Goal: Transaction & Acquisition: Download file/media

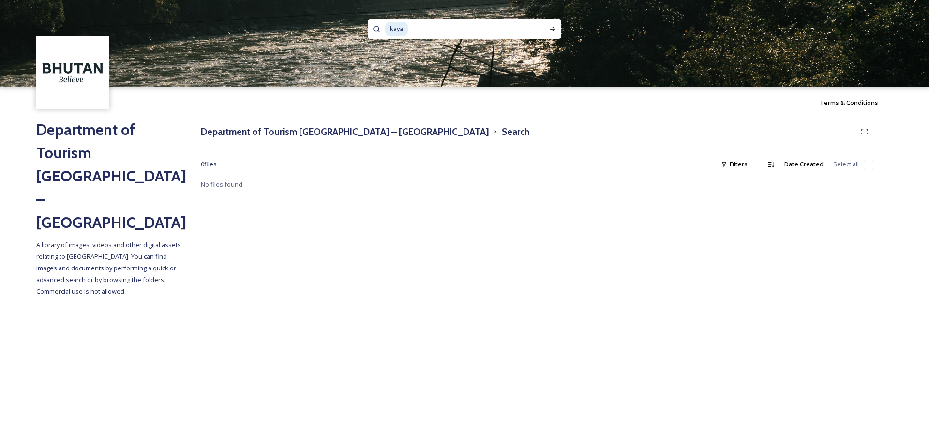
click at [481, 30] on input at bounding box center [469, 28] width 121 height 21
type input "k"
type input "BIKE"
click at [555, 29] on icon at bounding box center [552, 29] width 5 height 5
click at [551, 29] on icon at bounding box center [552, 29] width 5 height 5
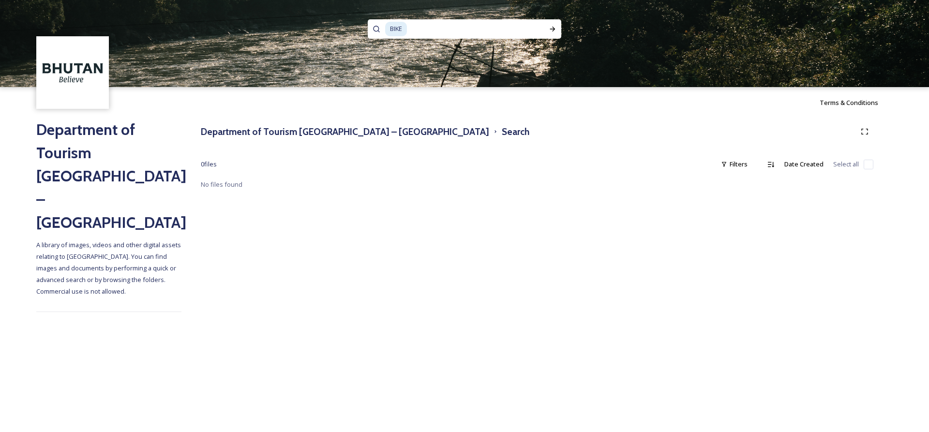
click at [404, 30] on span "BIKE" at bounding box center [396, 29] width 22 height 14
click at [400, 33] on span "bmotorcycle" at bounding box center [407, 29] width 45 height 14
click at [0, 0] on qb-div "Correct the spelling error motorcycle" at bounding box center [0, 0] width 0 height 0
click at [551, 30] on icon at bounding box center [553, 29] width 8 height 8
click at [248, 136] on h3 "Department of Tourism [GEOGRAPHIC_DATA] – [GEOGRAPHIC_DATA]" at bounding box center [345, 132] width 288 height 14
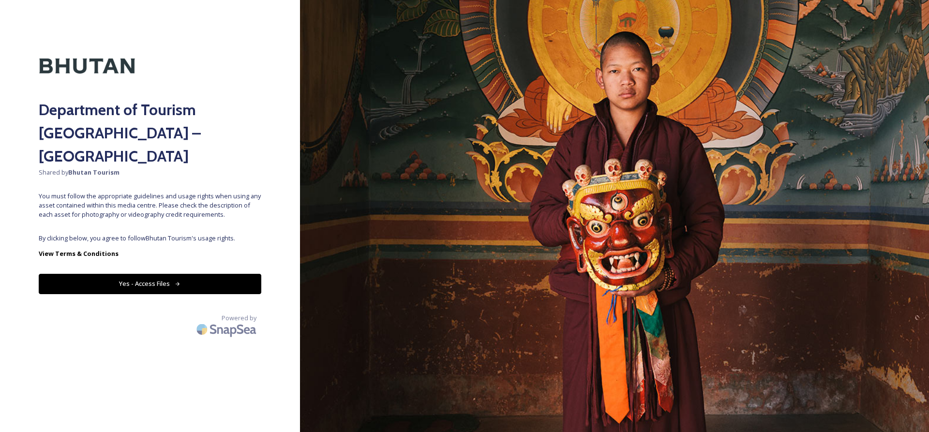
click at [208, 274] on button "Yes - Access Files" at bounding box center [150, 284] width 223 height 20
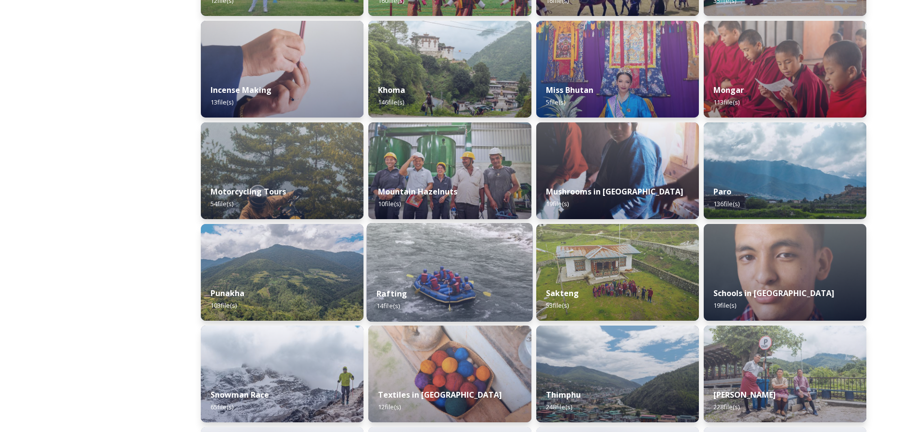
scroll to position [581, 0]
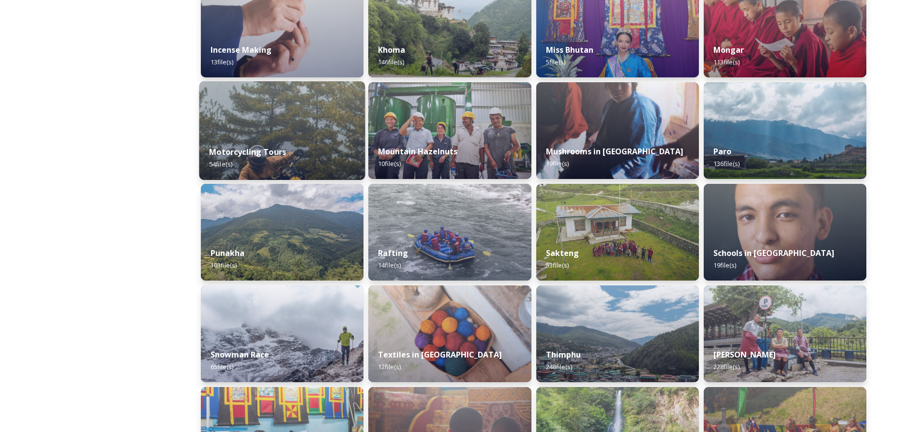
click at [275, 131] on img at bounding box center [282, 130] width 166 height 99
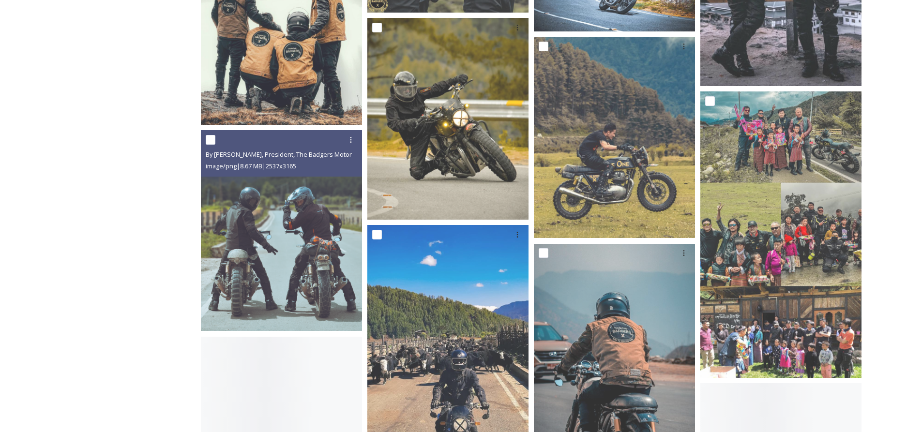
scroll to position [968, 0]
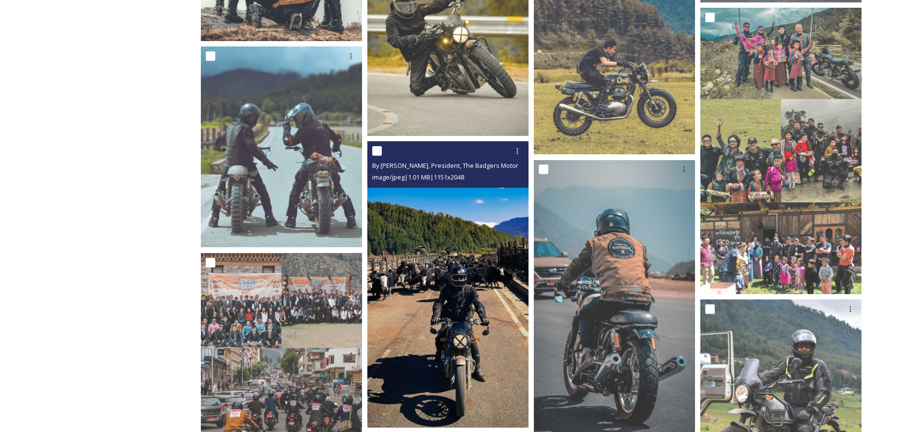
click at [493, 249] on img at bounding box center [447, 284] width 161 height 286
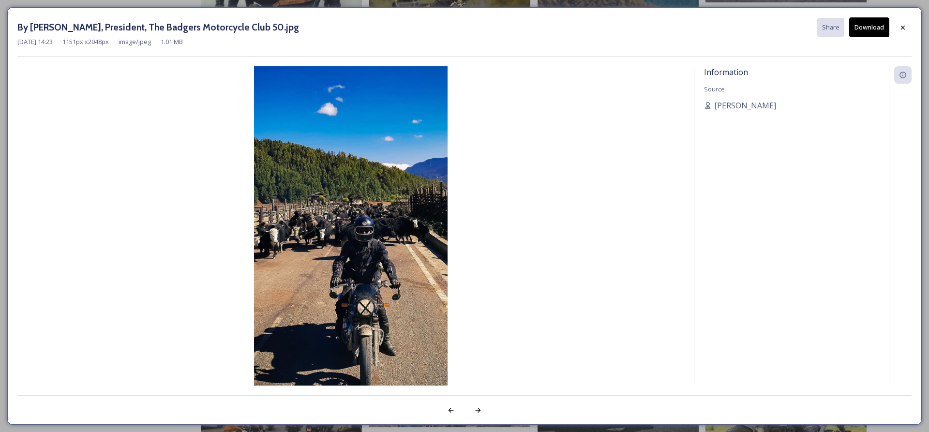
click at [869, 30] on button "Download" at bounding box center [869, 27] width 40 height 20
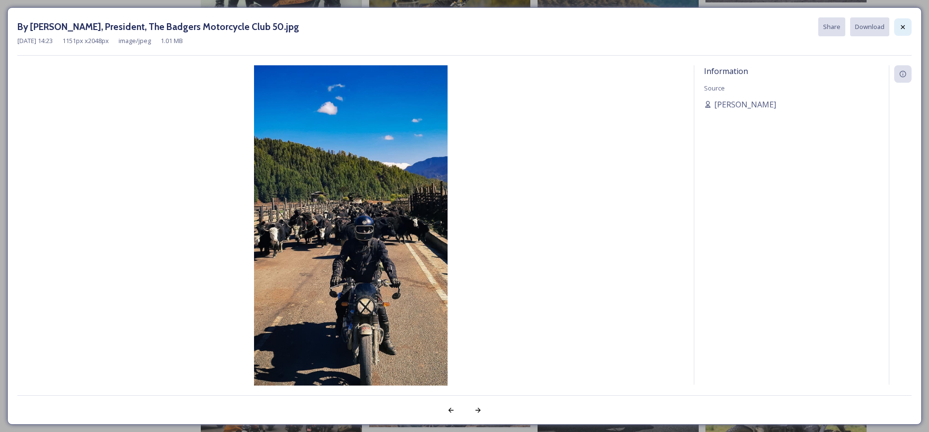
click at [905, 27] on icon at bounding box center [903, 27] width 8 height 8
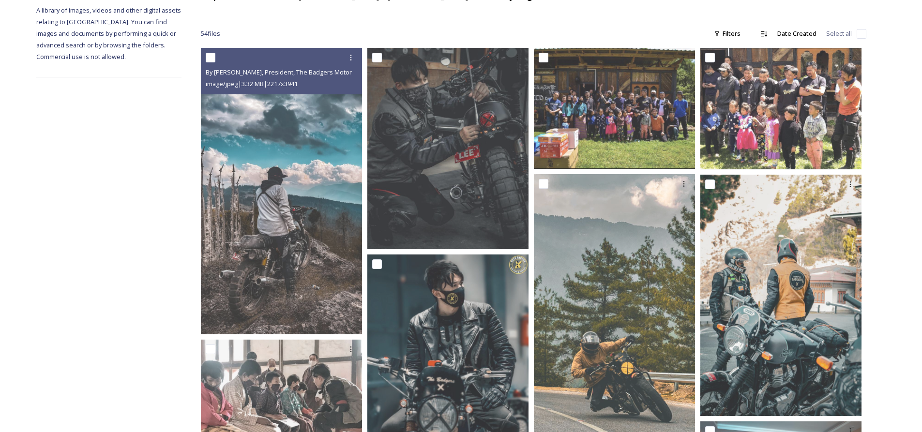
scroll to position [0, 0]
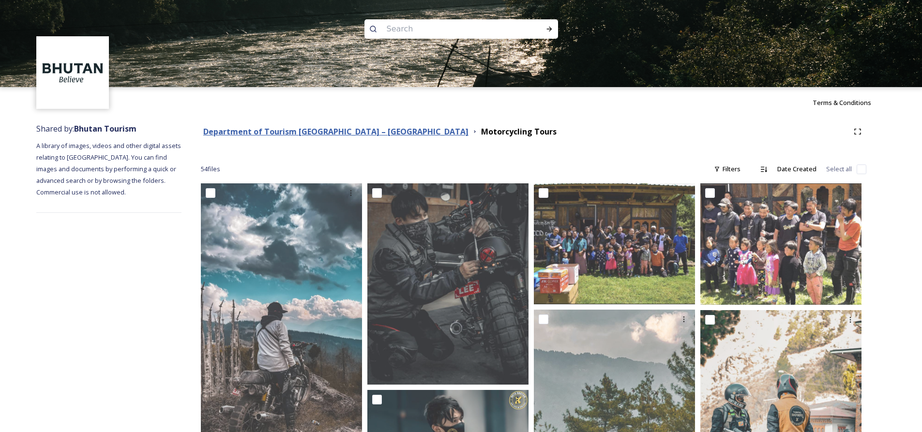
click at [239, 134] on strong "Department of Tourism [GEOGRAPHIC_DATA] – [GEOGRAPHIC_DATA]" at bounding box center [335, 131] width 265 height 11
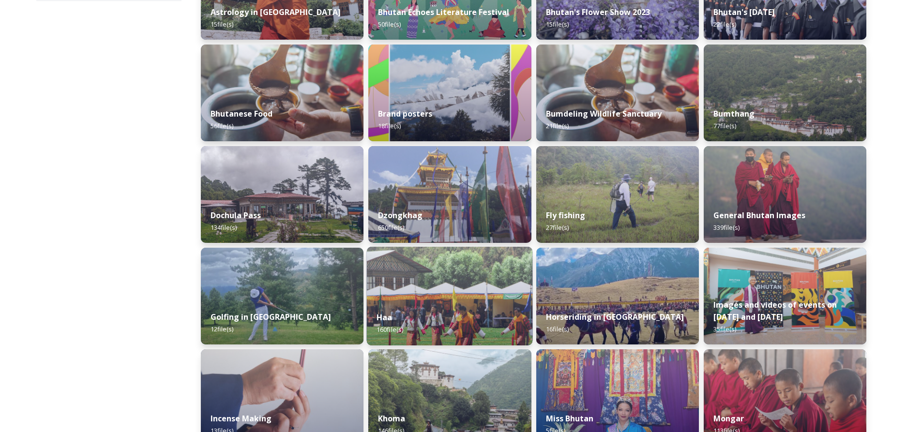
scroll to position [236, 0]
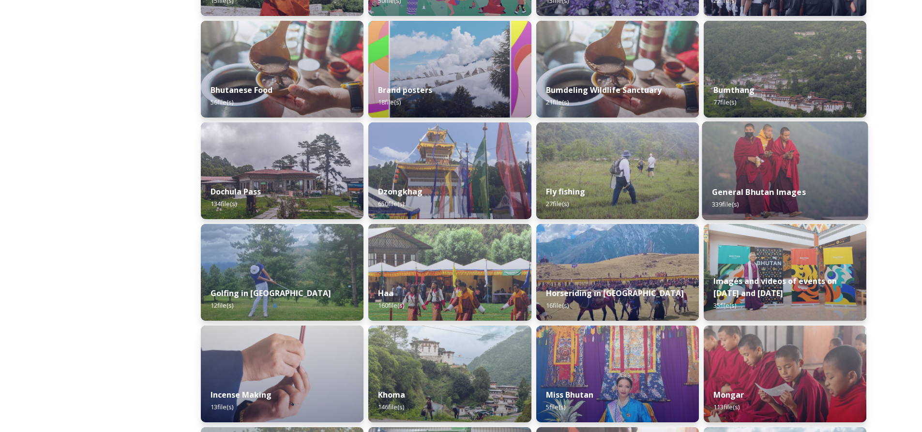
click at [742, 156] on img at bounding box center [785, 170] width 166 height 99
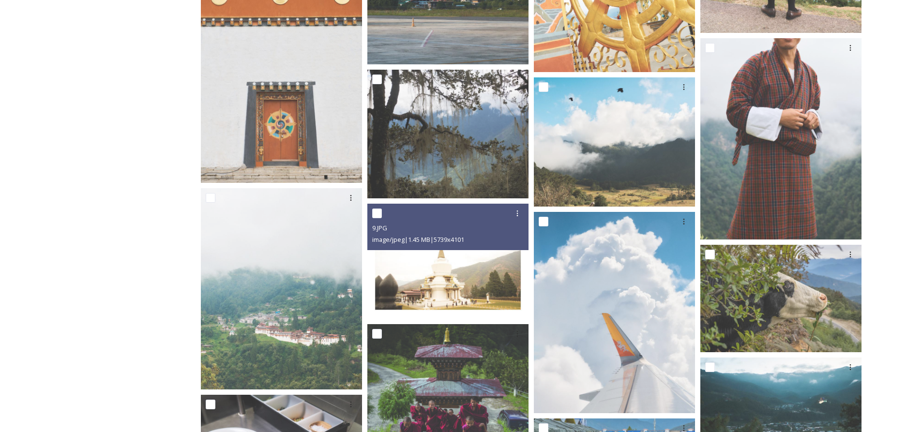
scroll to position [6222, 0]
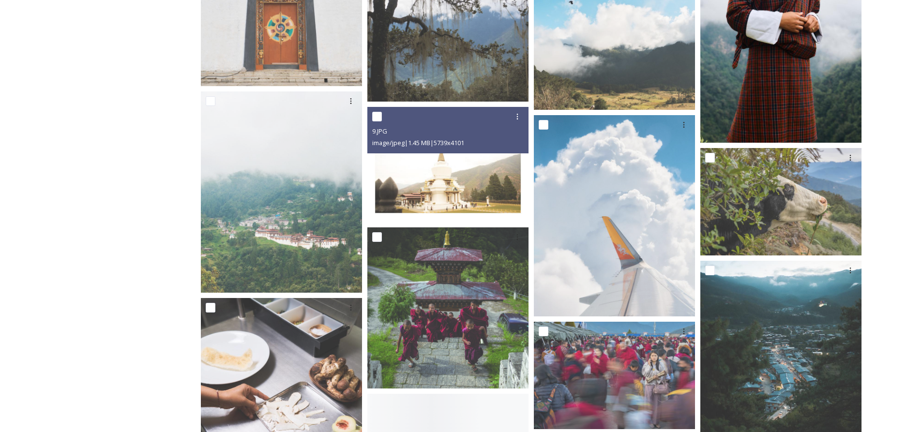
click at [790, 110] on img at bounding box center [780, 41] width 161 height 201
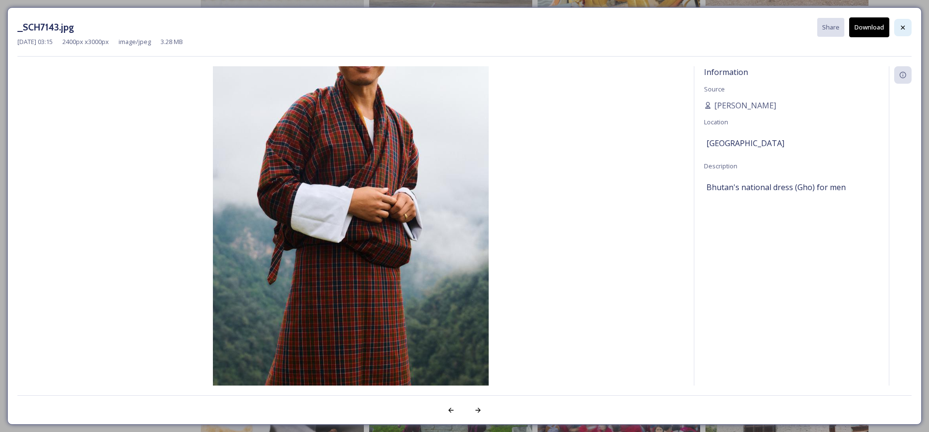
click at [899, 28] on div at bounding box center [902, 27] width 17 height 17
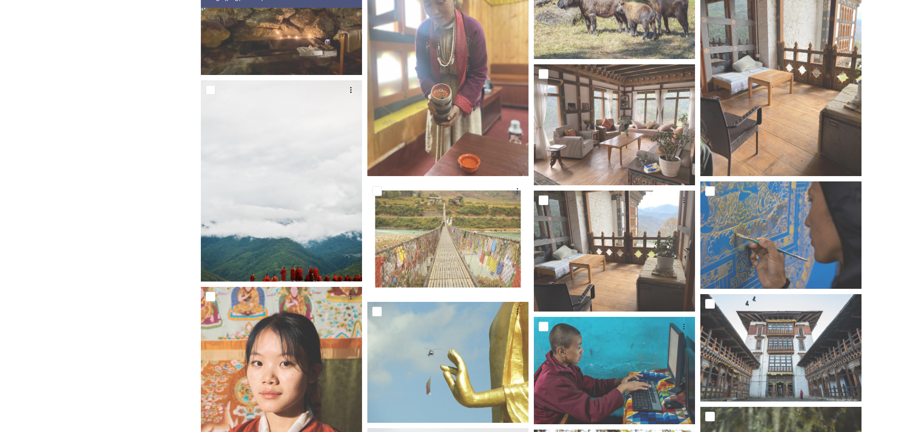
scroll to position [0, 0]
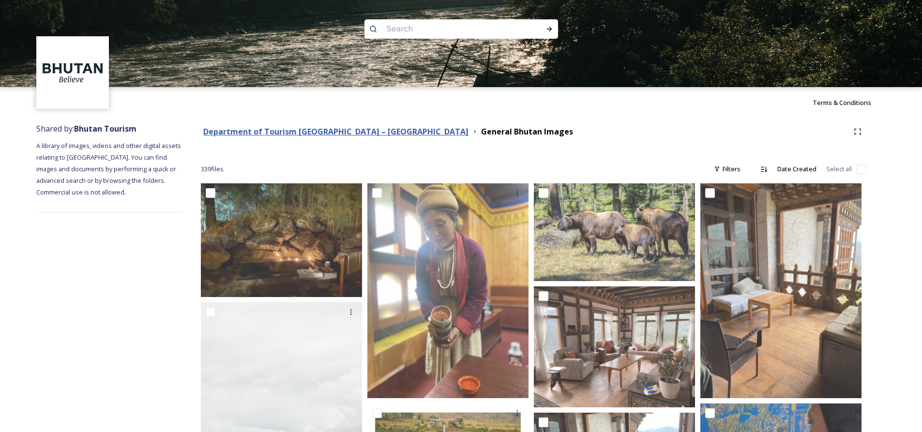
click at [229, 130] on strong "Department of Tourism [GEOGRAPHIC_DATA] – [GEOGRAPHIC_DATA]" at bounding box center [335, 131] width 265 height 11
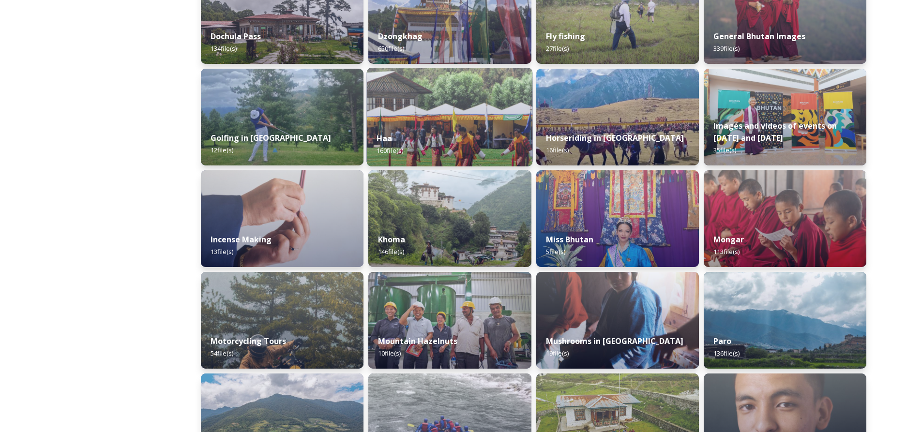
scroll to position [332, 0]
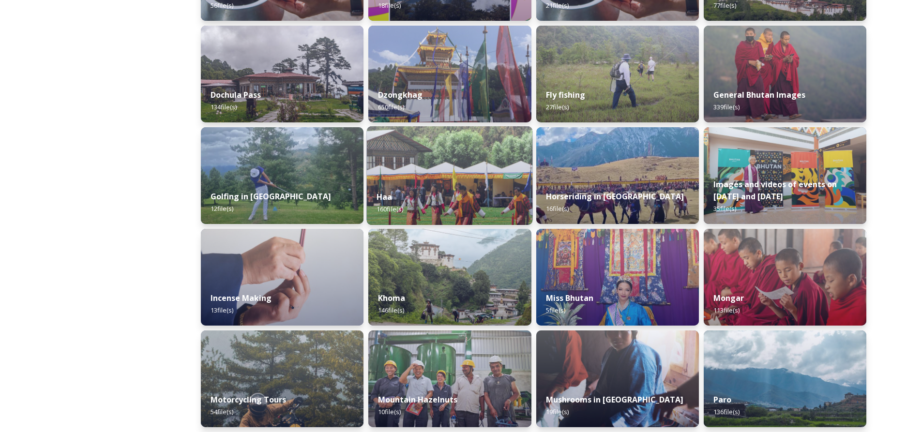
click at [411, 166] on img at bounding box center [450, 175] width 166 height 99
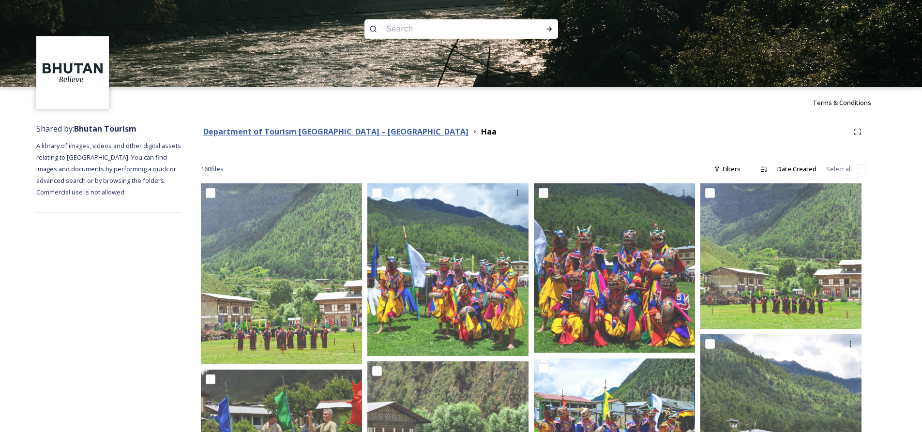
click at [260, 133] on strong "Department of Tourism [GEOGRAPHIC_DATA] – [GEOGRAPHIC_DATA]" at bounding box center [335, 131] width 265 height 11
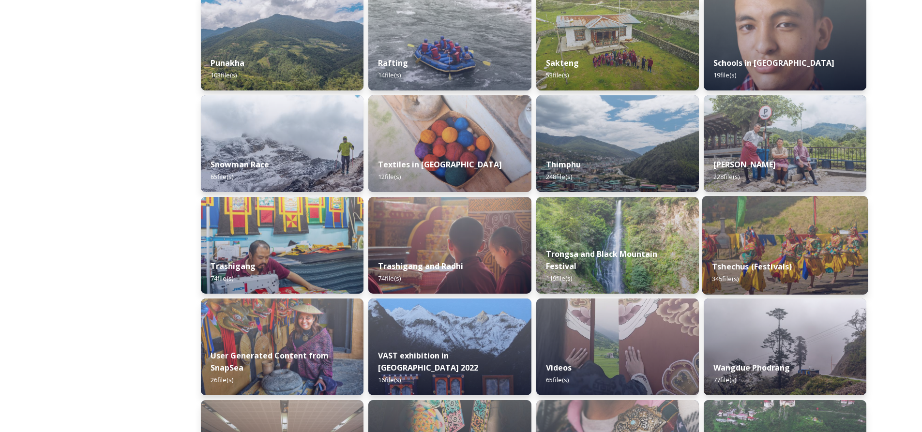
scroll to position [774, 0]
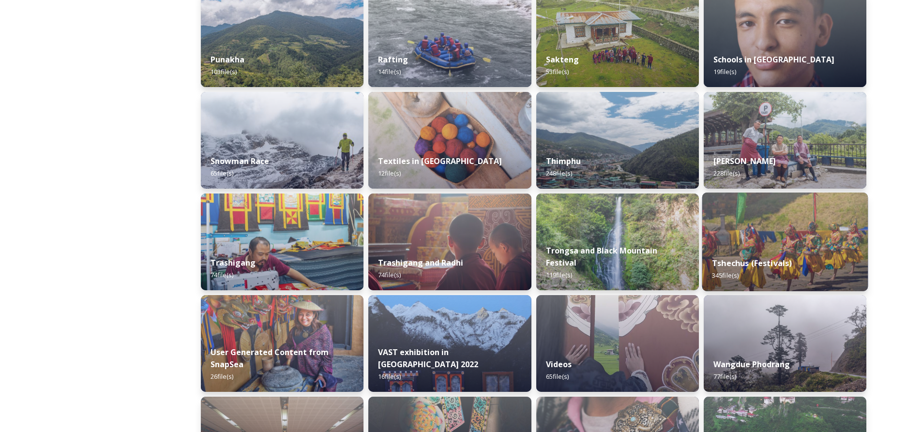
click at [761, 259] on strong "Tshechus (Festivals)" at bounding box center [752, 263] width 80 height 11
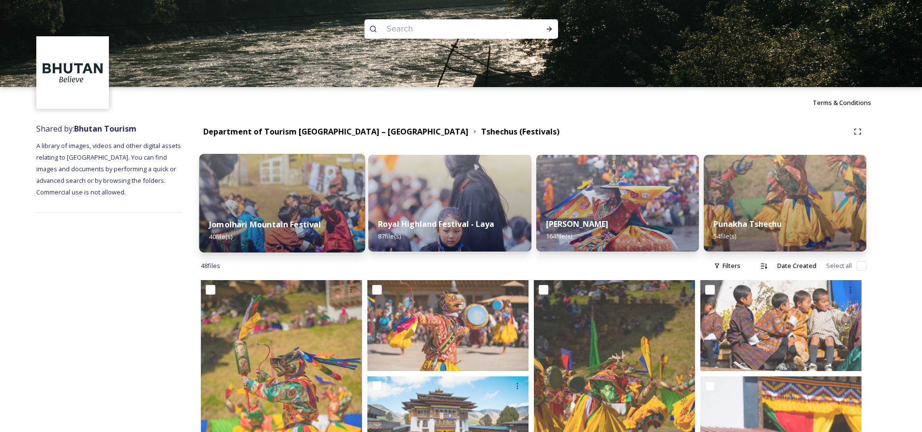
click at [301, 207] on img at bounding box center [282, 203] width 166 height 99
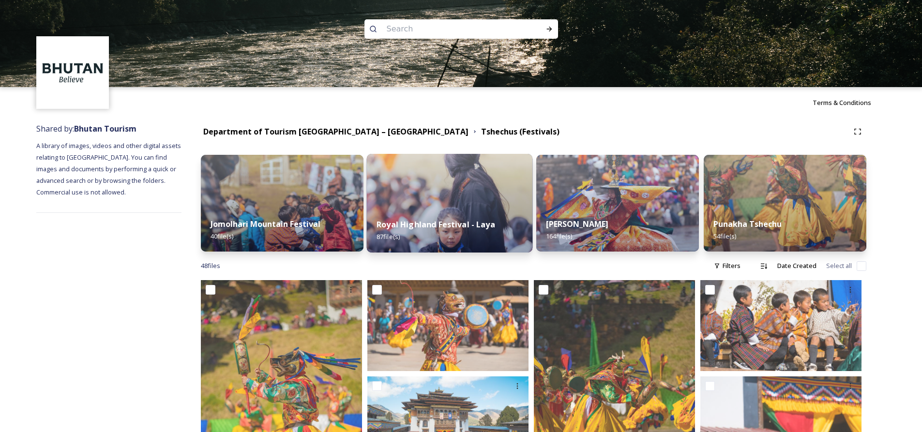
click at [460, 180] on img at bounding box center [450, 203] width 166 height 99
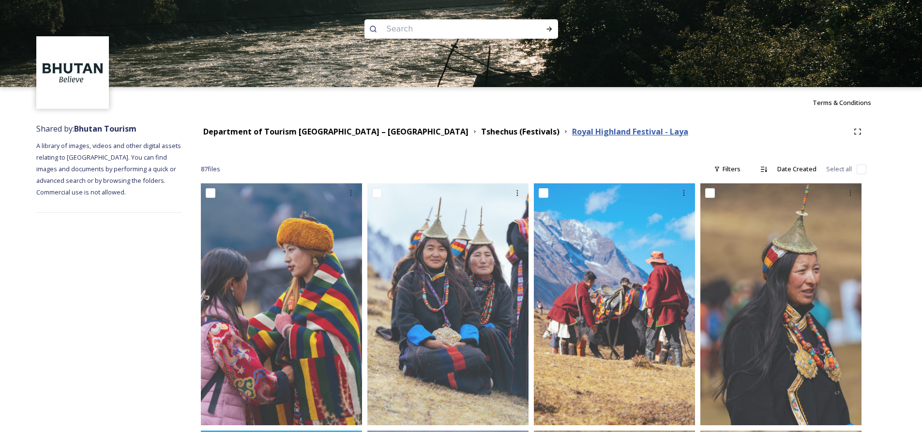
click at [572, 136] on strong "Royal Highland Festival - Laya" at bounding box center [630, 131] width 116 height 11
click at [481, 135] on strong "Tshechus (Festivals)" at bounding box center [520, 131] width 78 height 11
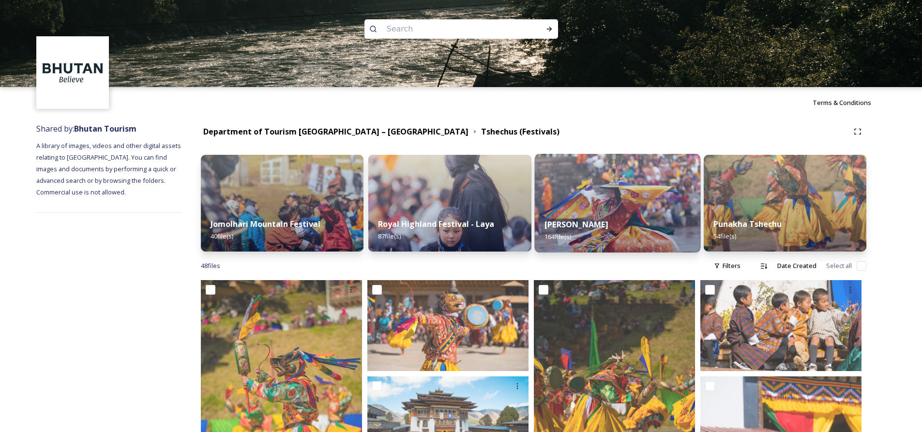
click at [612, 212] on div "Thimphu Tshechu 164 file(s)" at bounding box center [617, 231] width 166 height 44
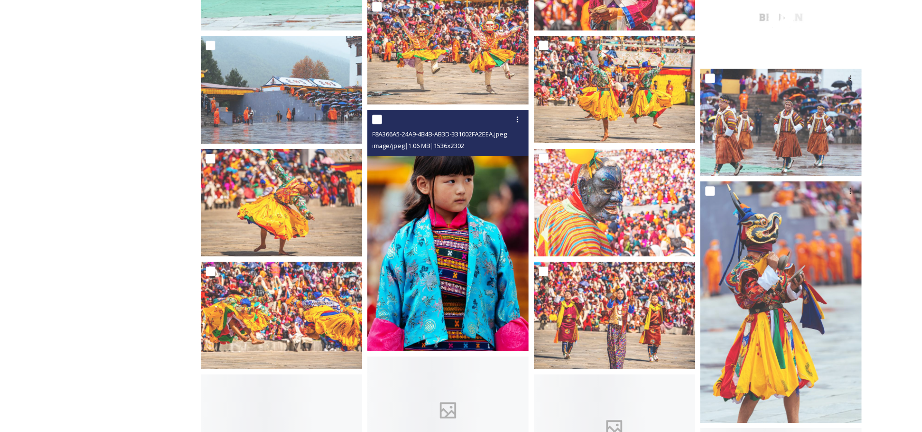
scroll to position [1548, 0]
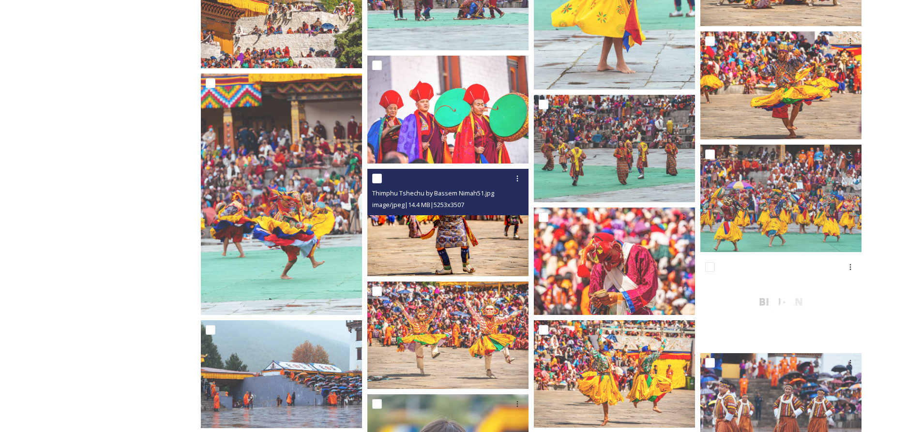
drag, startPoint x: 450, startPoint y: 203, endPoint x: 452, endPoint y: 217, distance: 14.2
click at [452, 217] on div "Thimphu Tshechu by Bassem Nimah51.jpg image/jpeg | 14.4 MB | 5253 x 3507" at bounding box center [447, 222] width 161 height 107
click at [447, 227] on img at bounding box center [447, 222] width 161 height 107
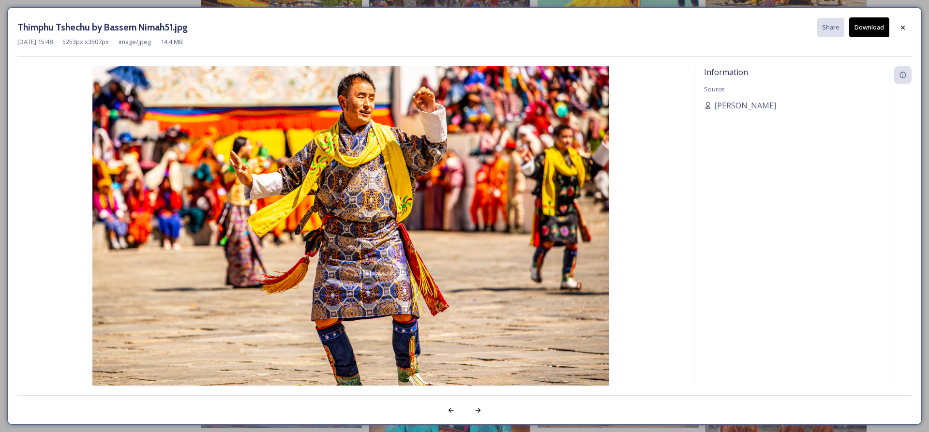
click at [869, 34] on button "Download" at bounding box center [869, 27] width 40 height 20
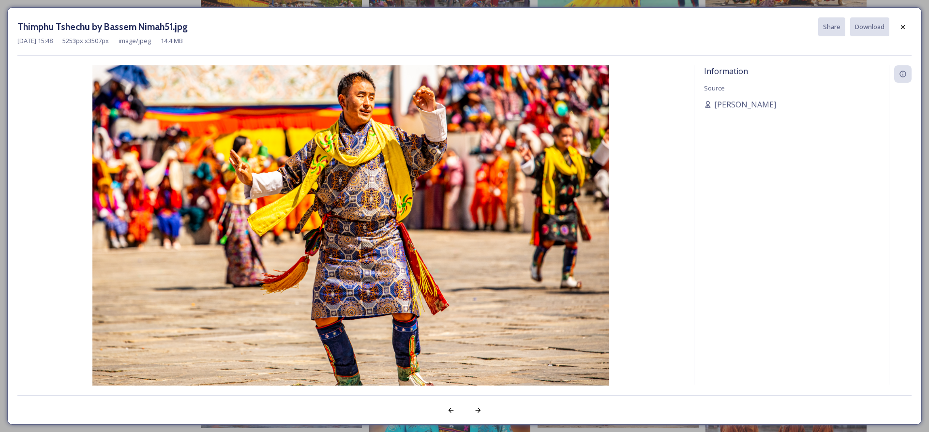
click at [891, 31] on div "Thimphu Tshechu by Bassem Nimah51.jpg Share Download" at bounding box center [464, 26] width 894 height 19
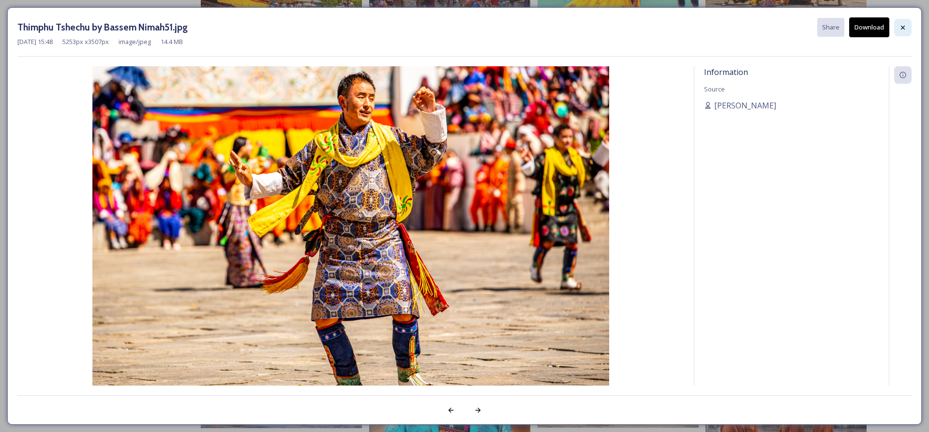
click at [905, 30] on icon at bounding box center [903, 28] width 8 height 8
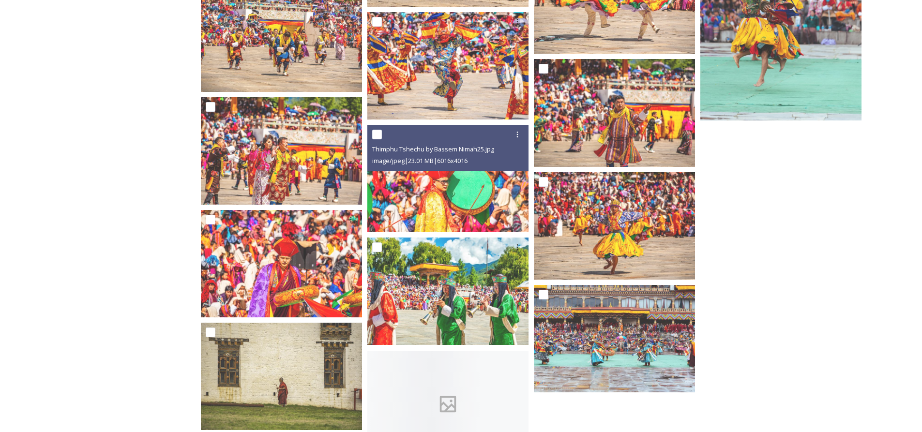
scroll to position [5511, 0]
